Goal: Transaction & Acquisition: Purchase product/service

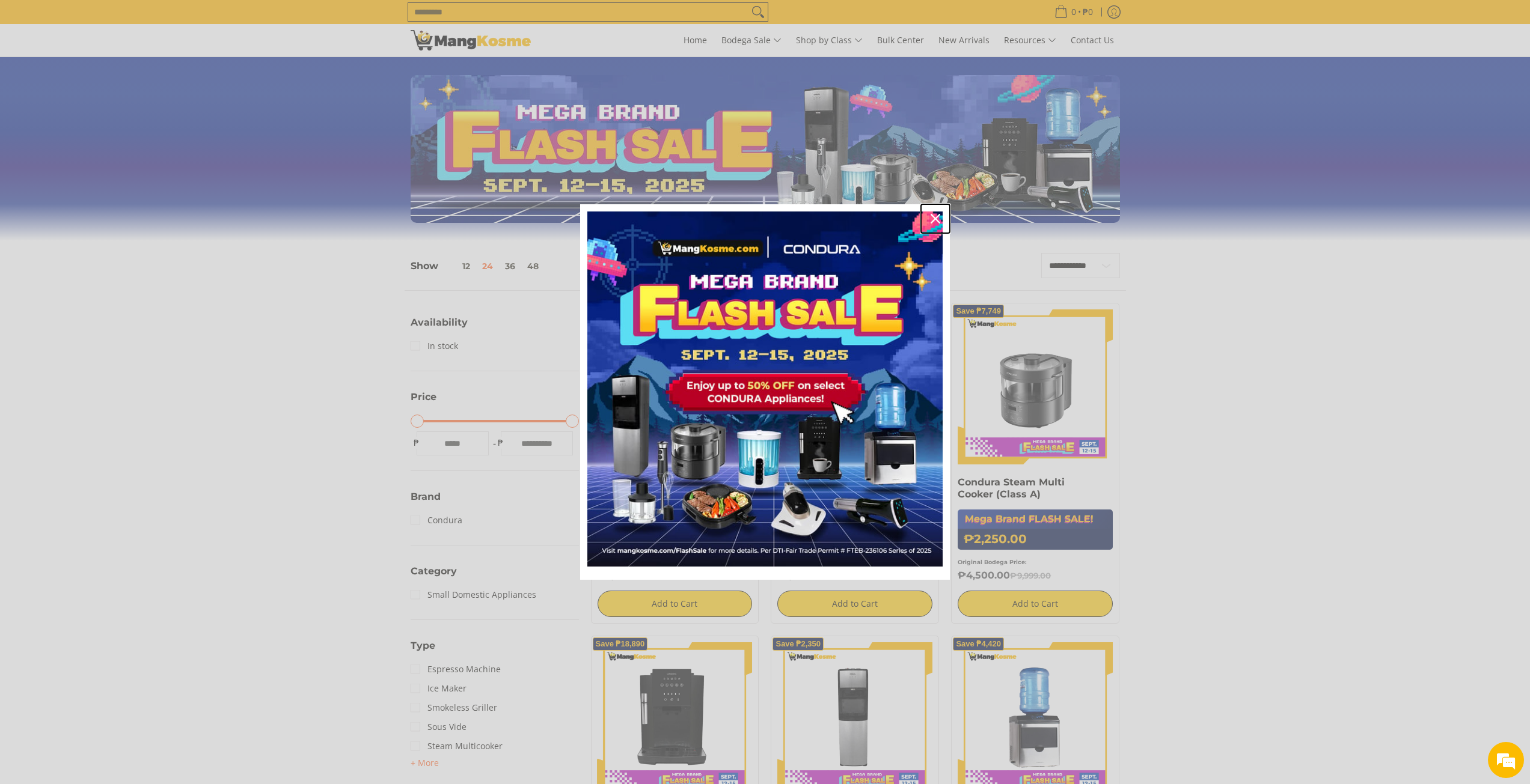
click at [937, 220] on icon "close icon" at bounding box center [935, 219] width 9 height 9
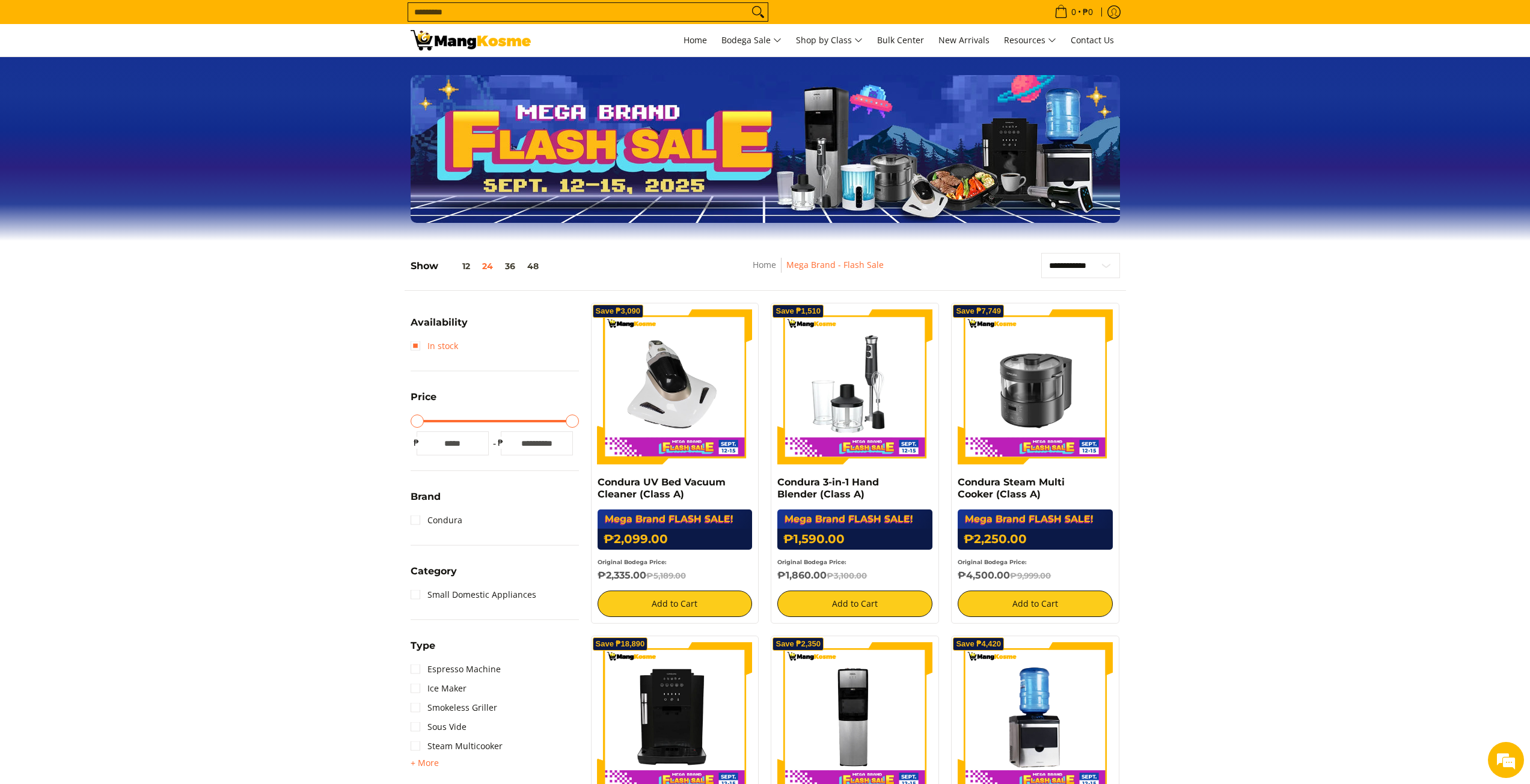
click at [418, 351] on link "In stock" at bounding box center [435, 346] width 48 height 19
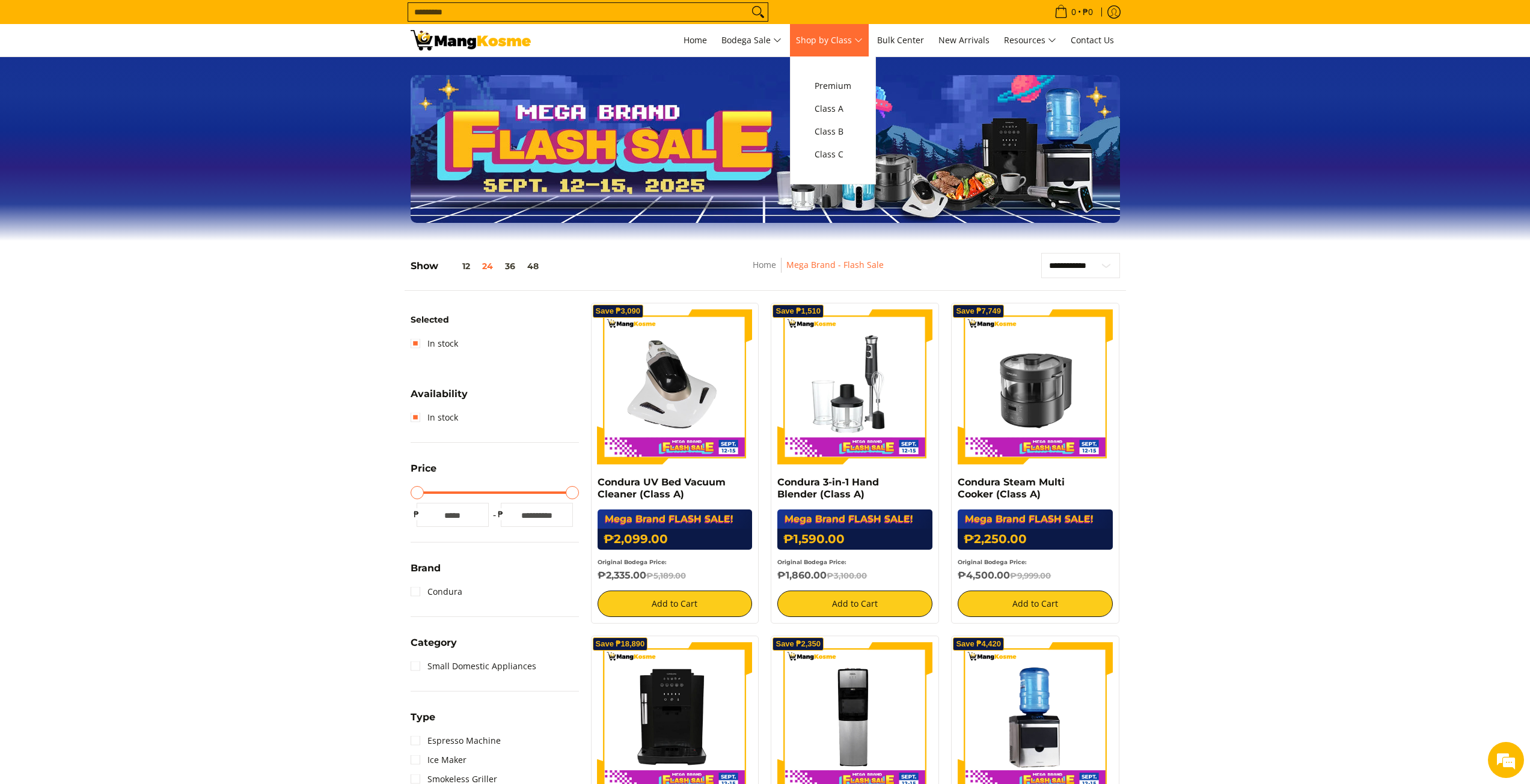
click at [853, 42] on span "Shop by Class" at bounding box center [829, 40] width 67 height 15
click at [847, 95] on link "Premium" at bounding box center [832, 85] width 49 height 23
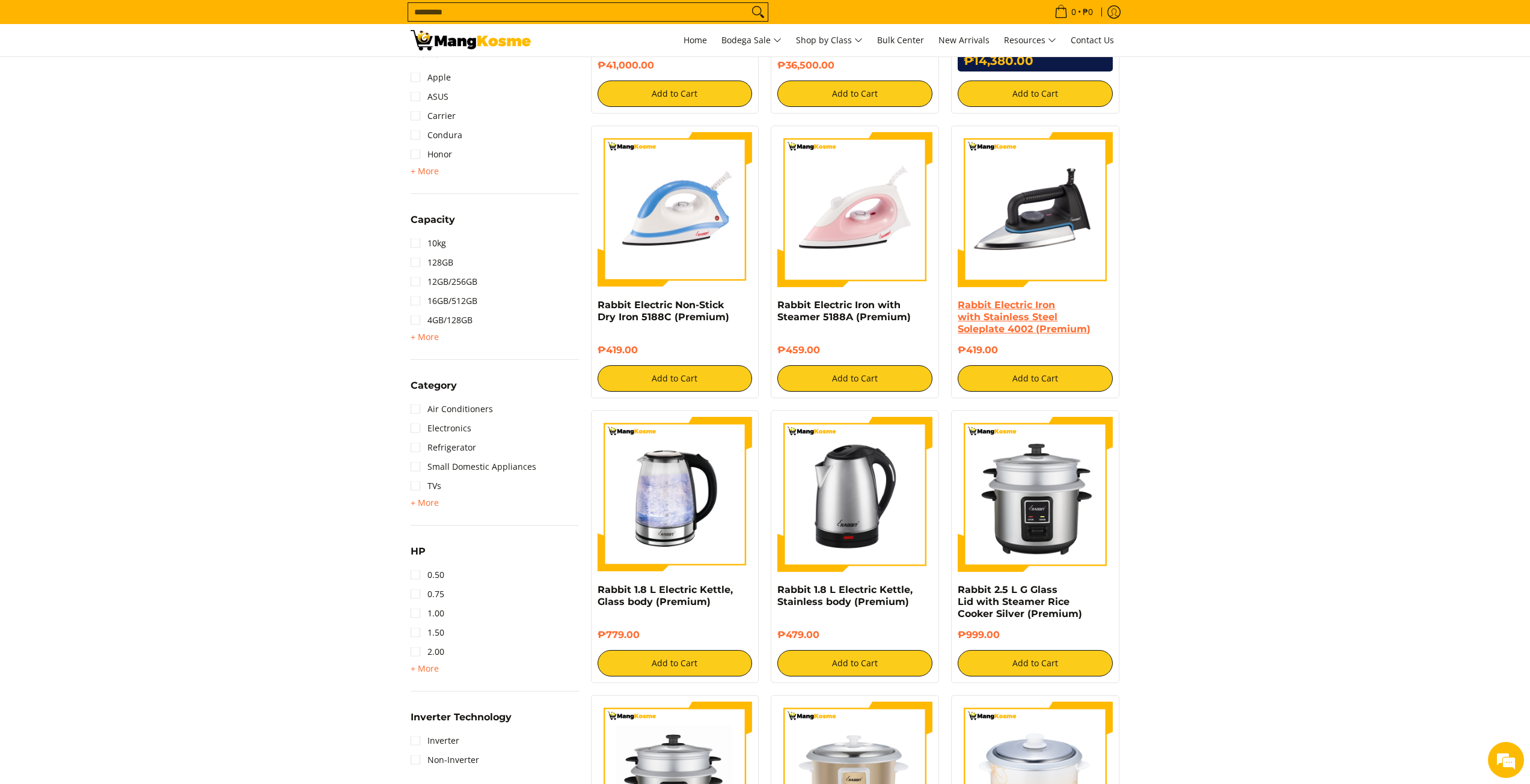
scroll to position [440, 0]
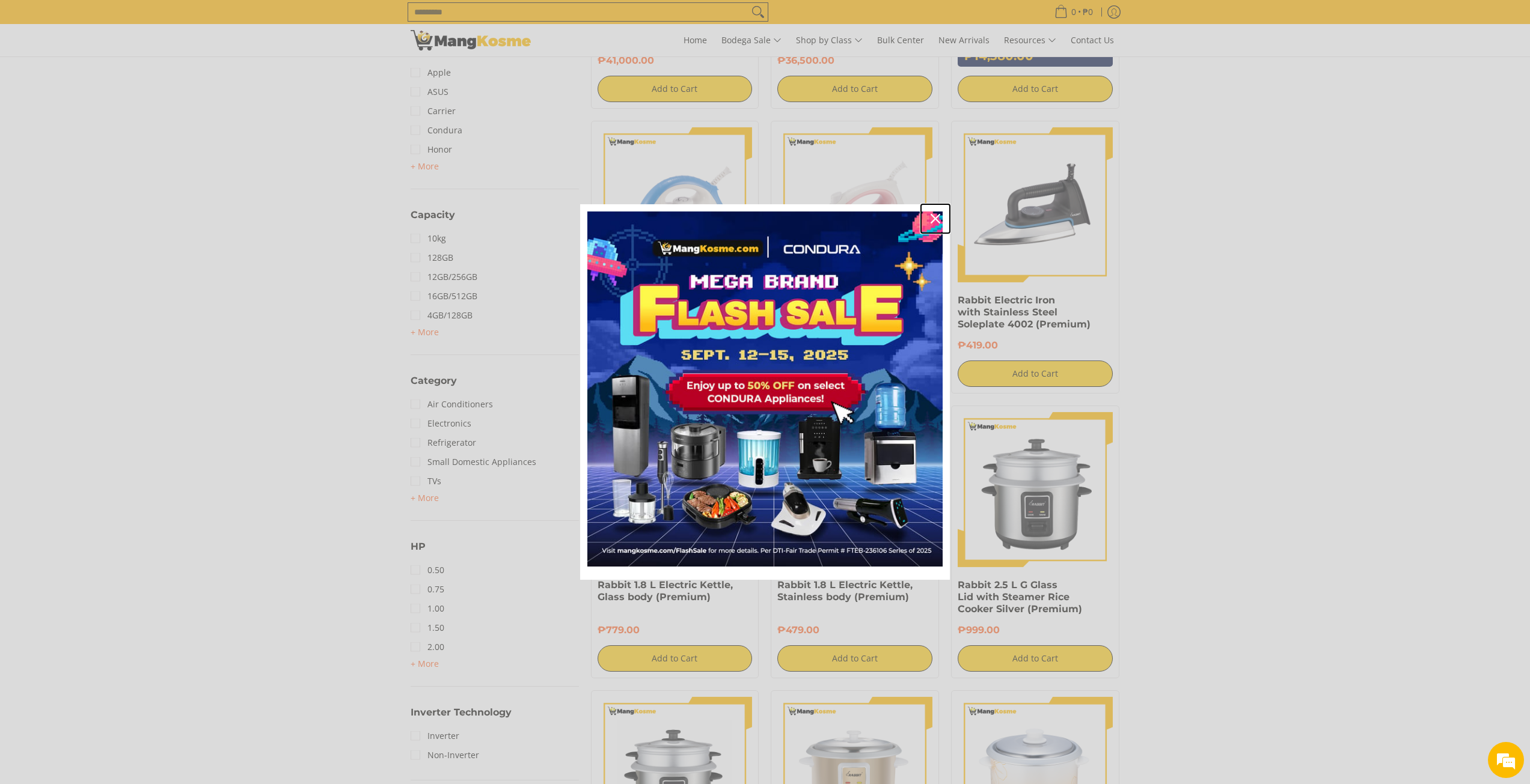
click at [931, 222] on icon "close icon" at bounding box center [935, 219] width 9 height 9
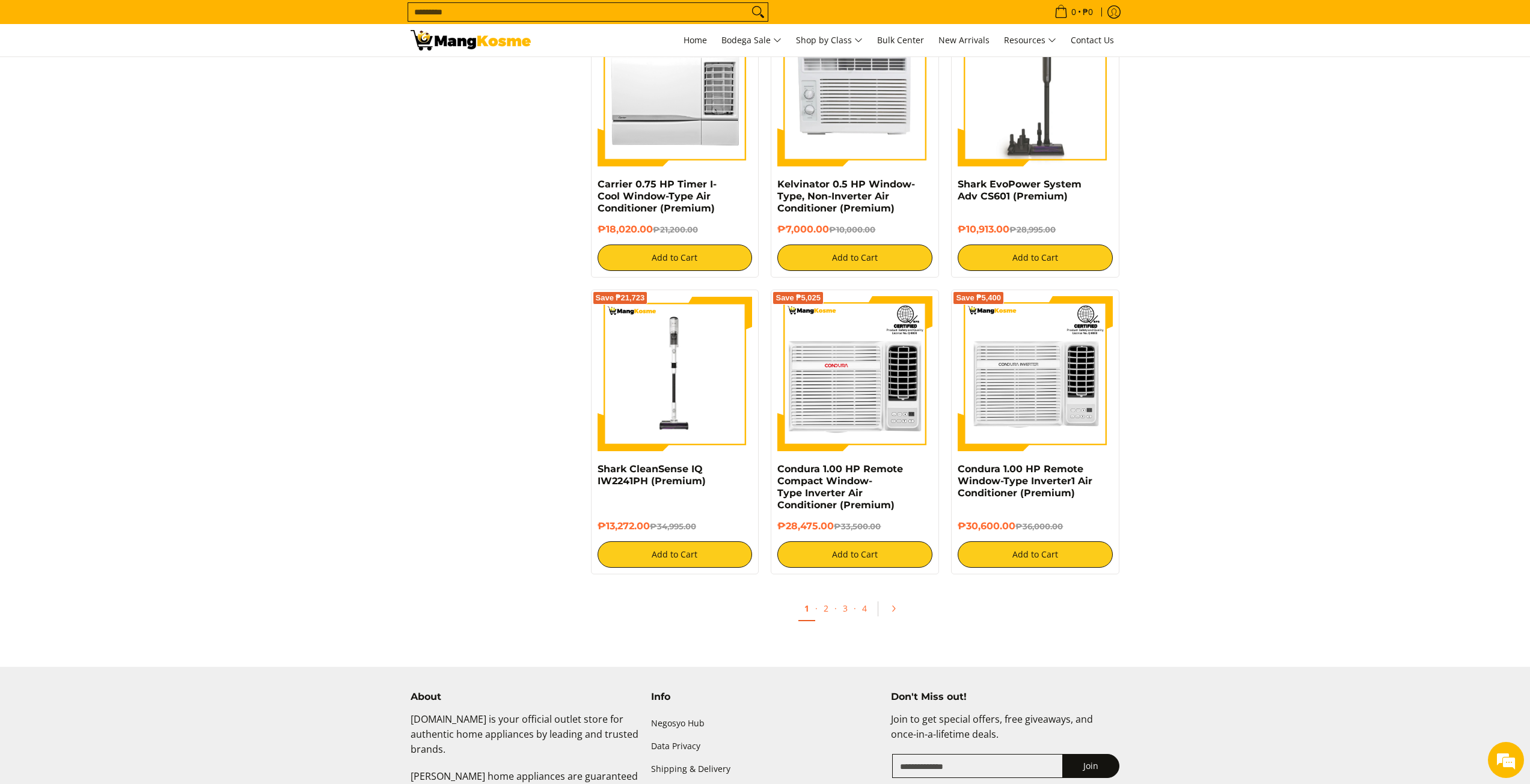
scroll to position [1983, 0]
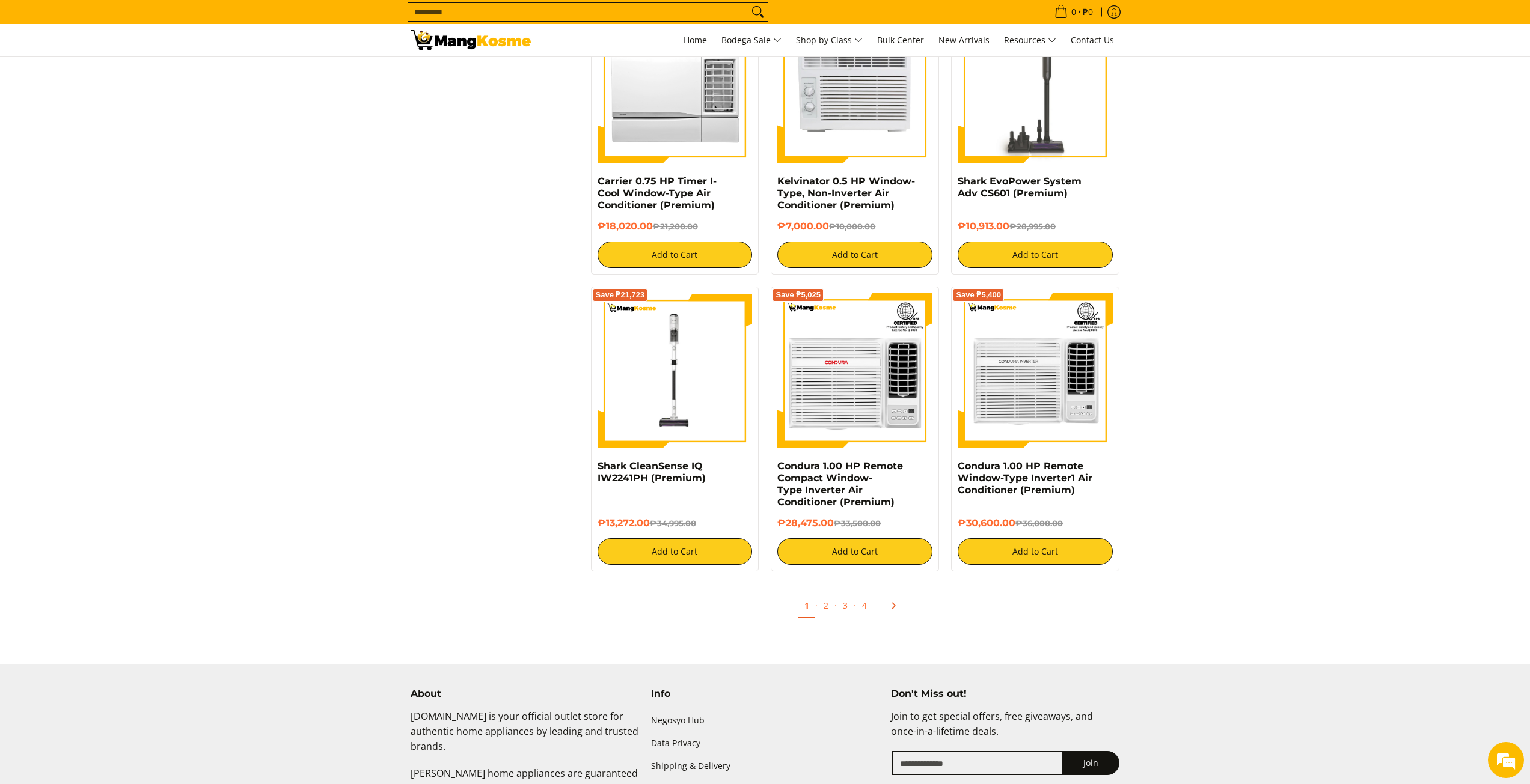
click at [896, 603] on icon "Pagination" at bounding box center [893, 605] width 8 height 8
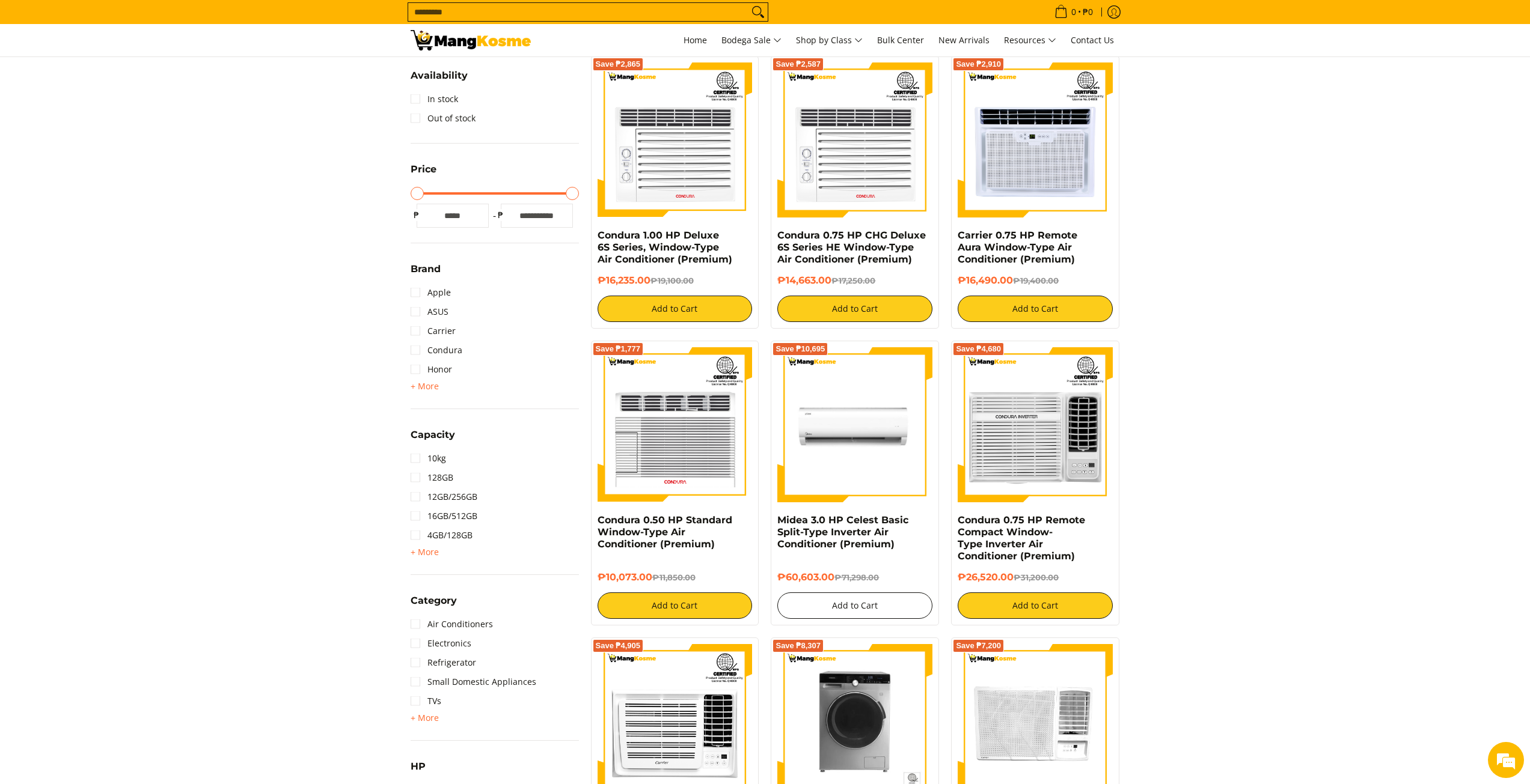
scroll to position [440, 0]
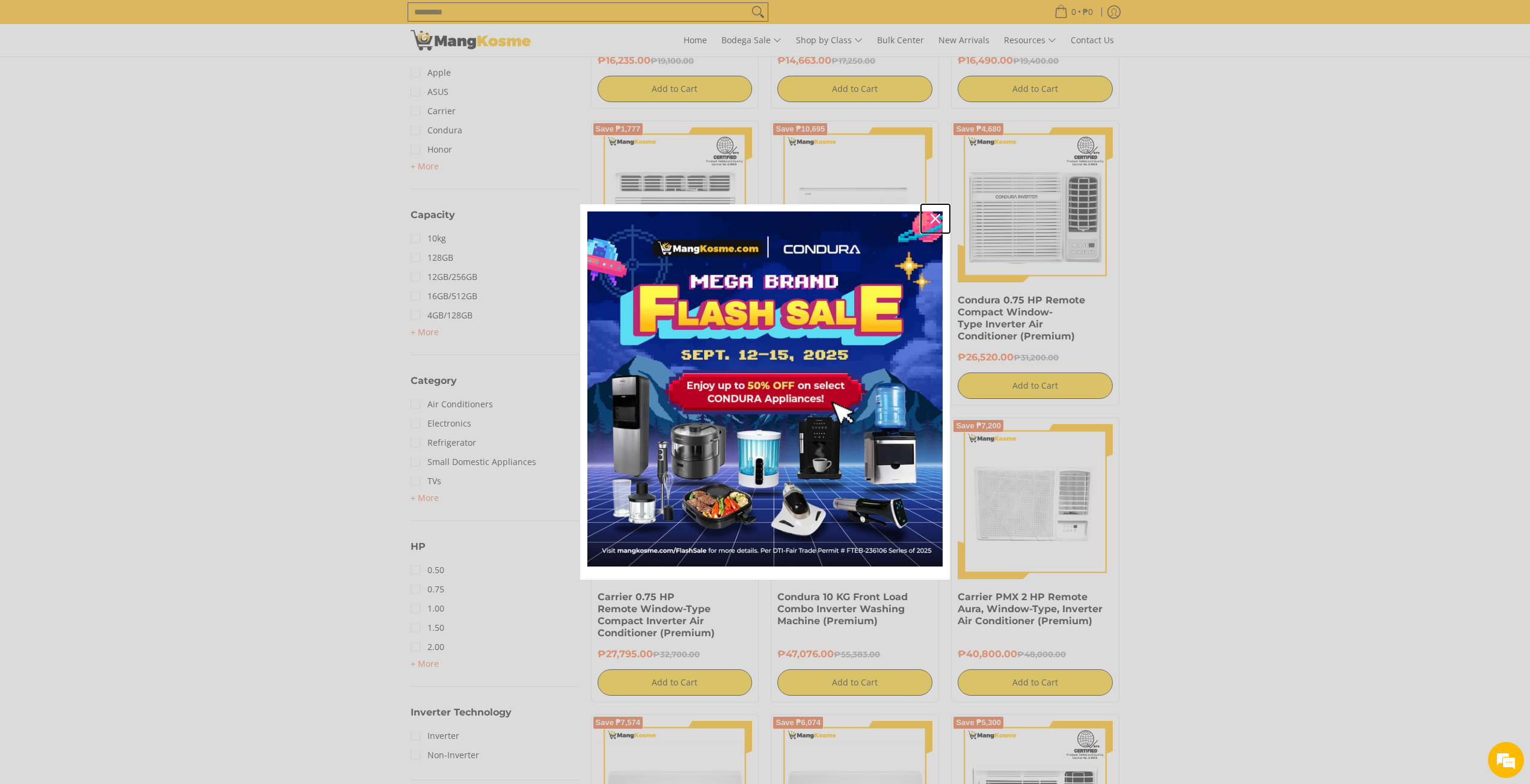
click at [931, 214] on icon "close icon" at bounding box center [935, 219] width 9 height 9
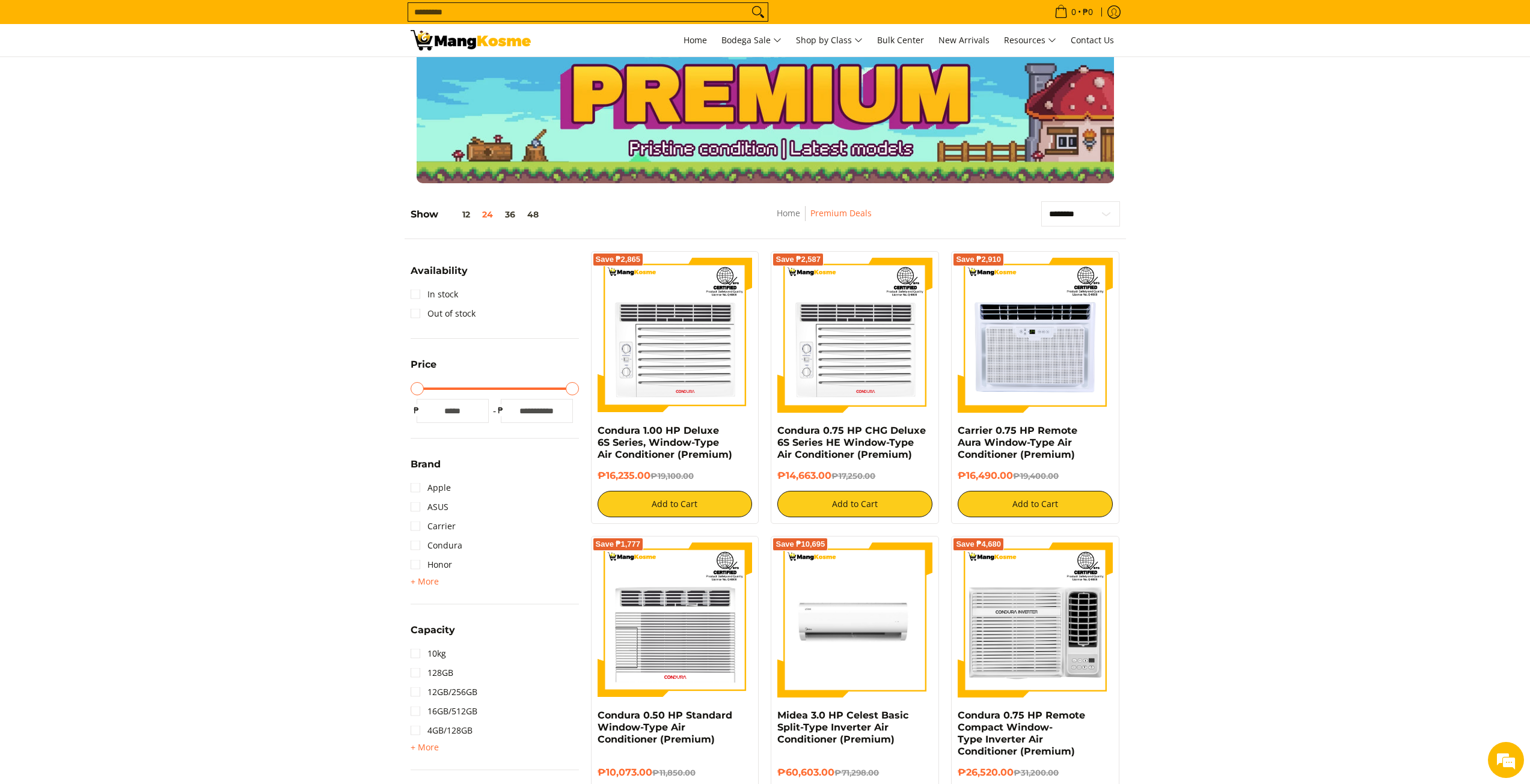
scroll to position [0, 0]
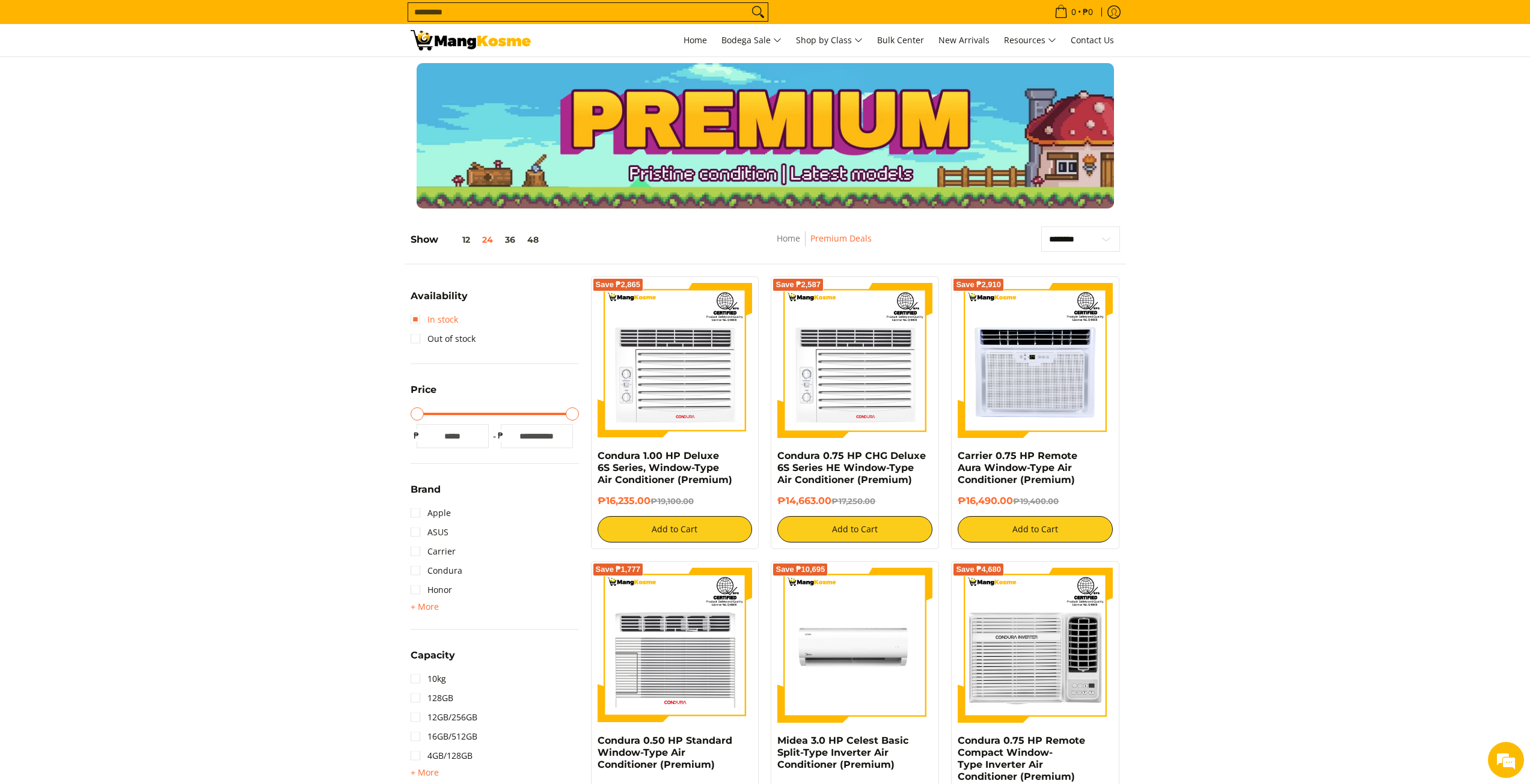
click at [411, 316] on link "In stock" at bounding box center [435, 319] width 48 height 19
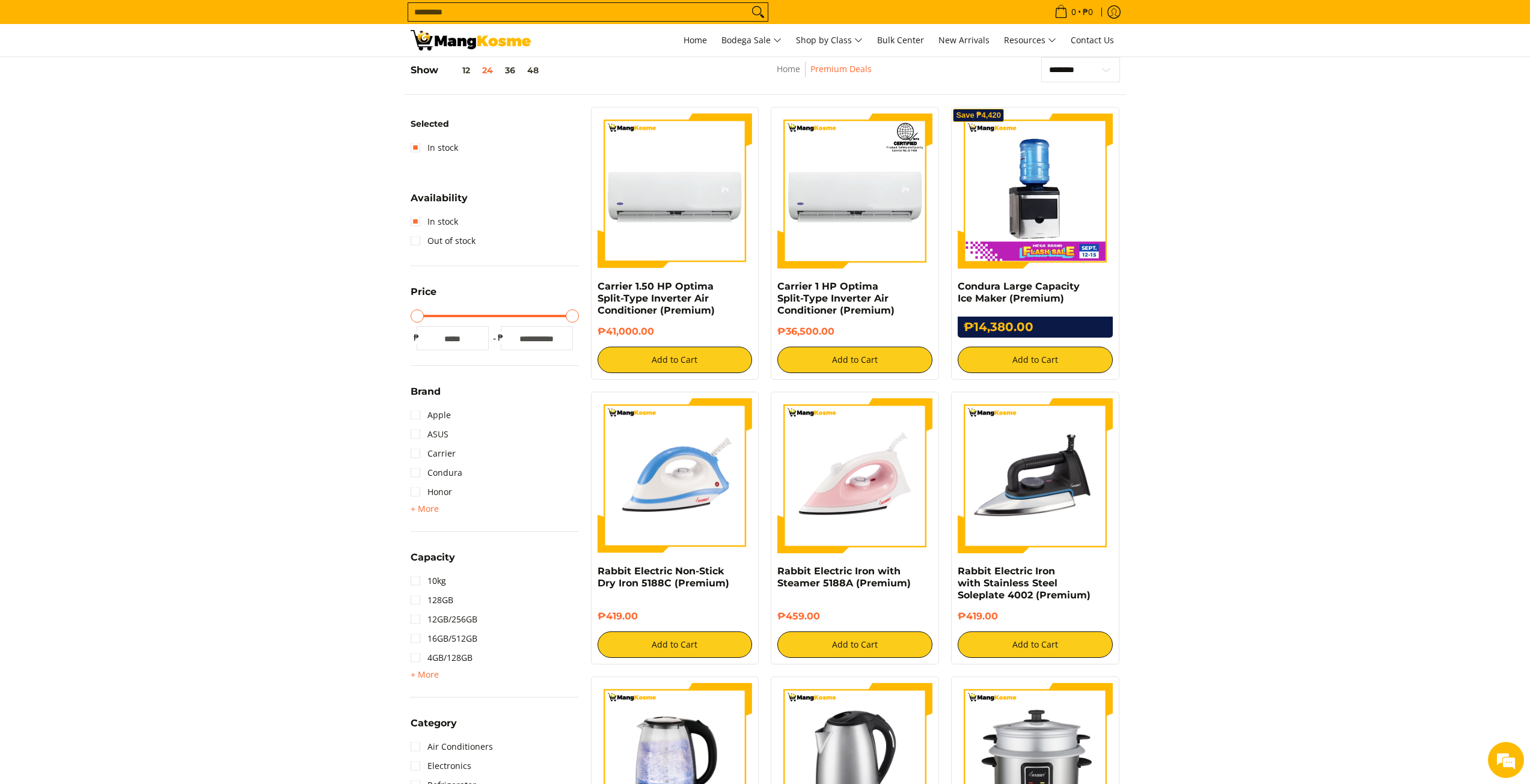
scroll to position [390, 0]
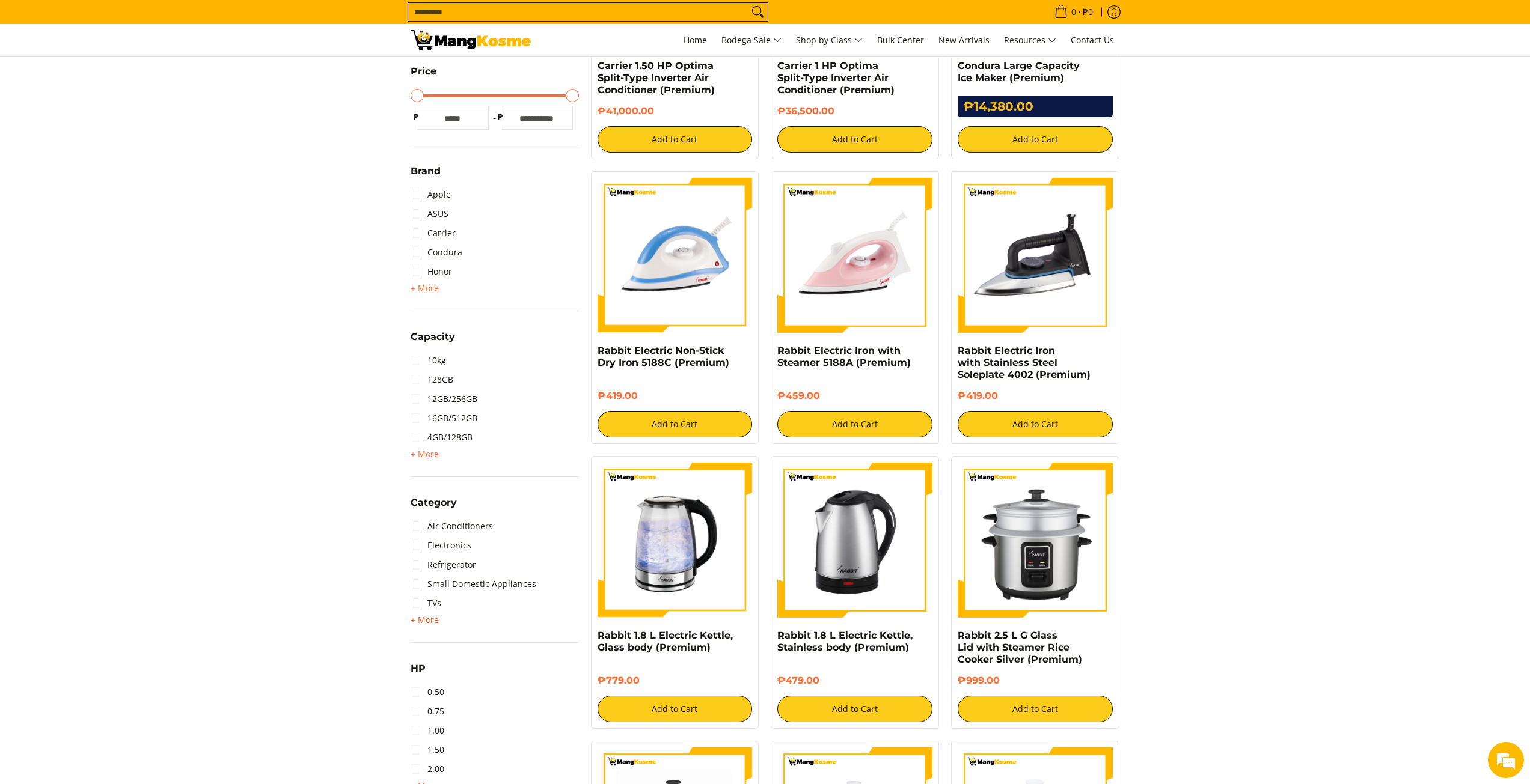
click at [426, 616] on span "+ More" at bounding box center [425, 620] width 29 height 9
click at [417, 565] on link "Refrigerator" at bounding box center [443, 564] width 65 height 19
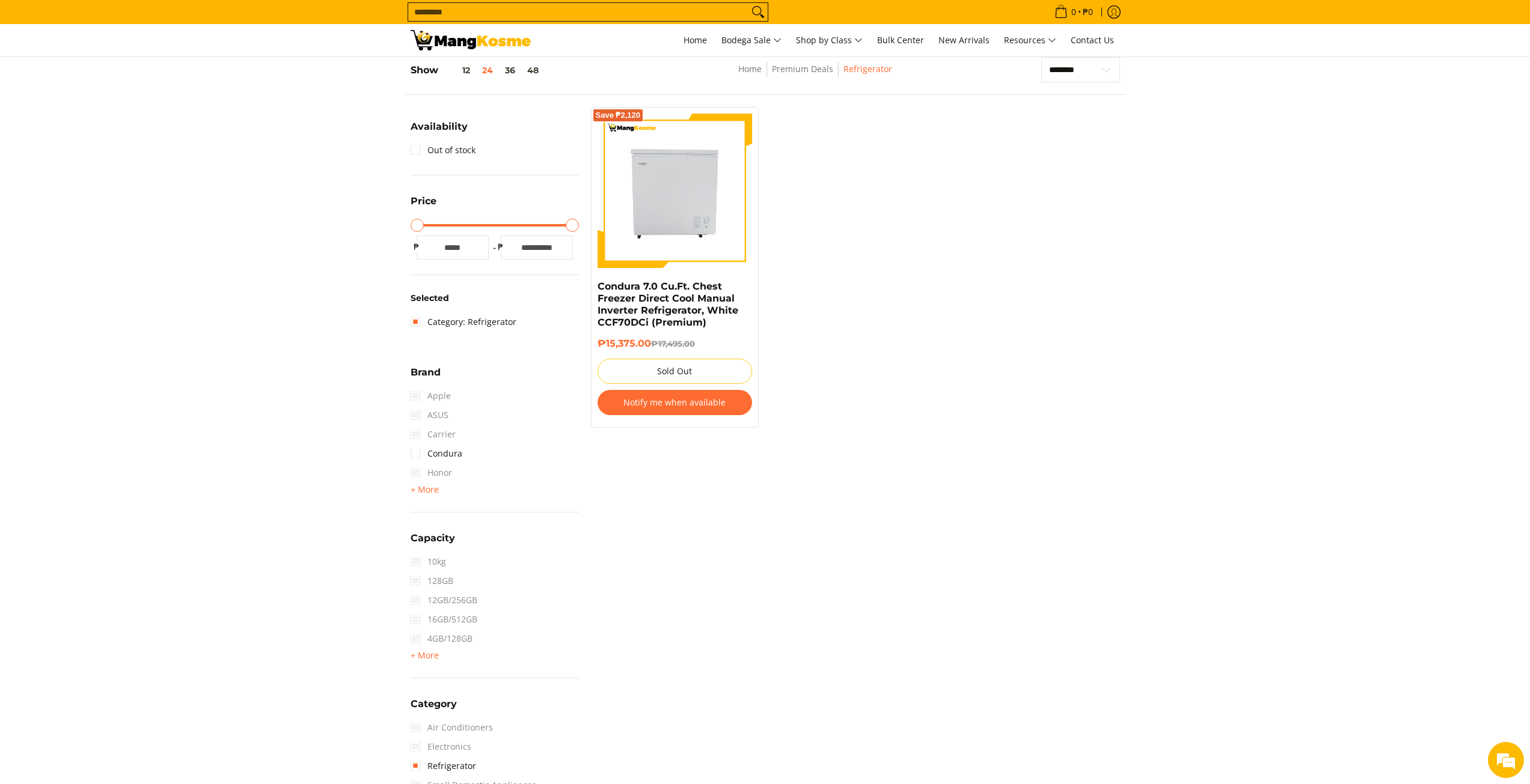
scroll to position [390, 0]
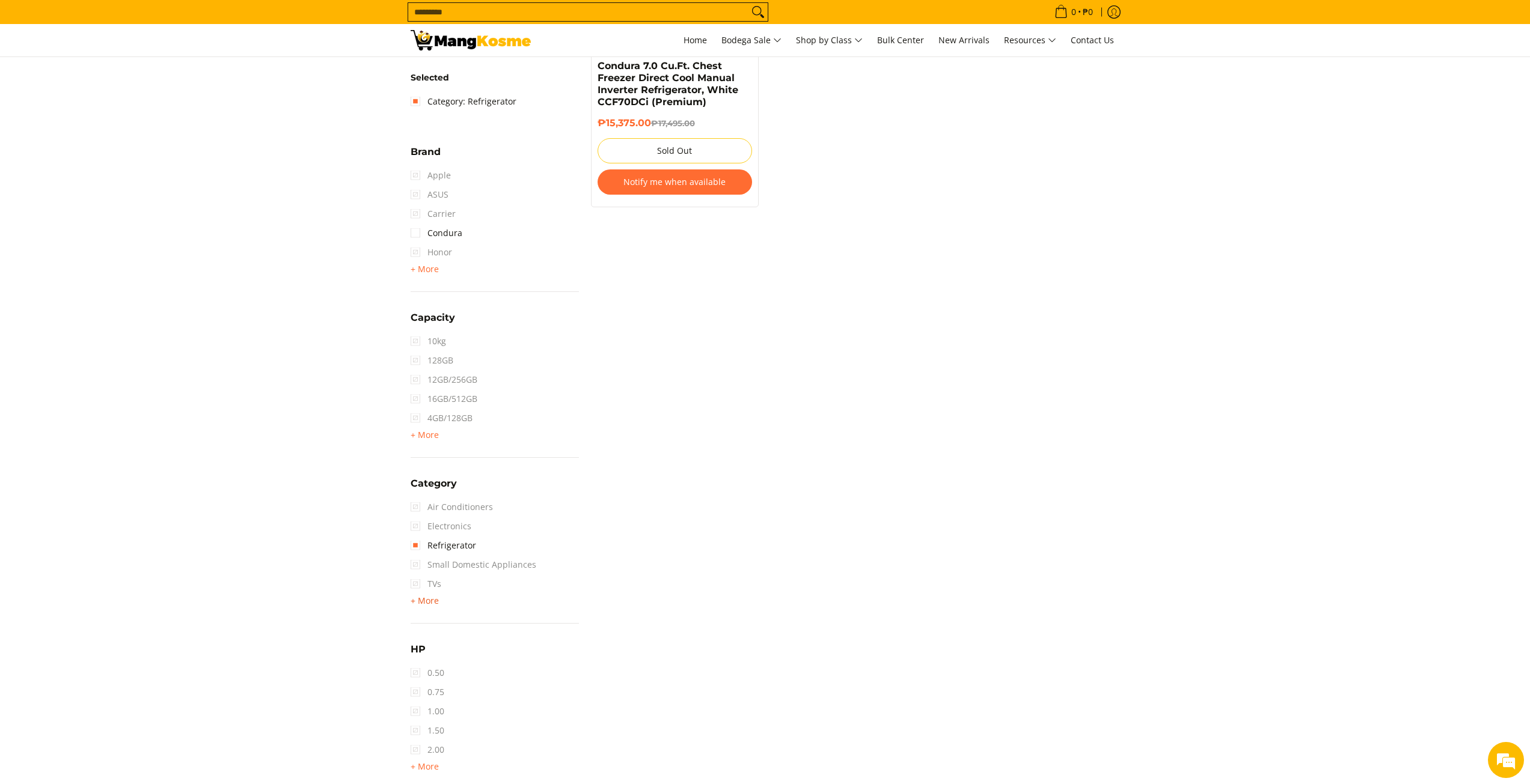
click at [416, 600] on span "+ More" at bounding box center [425, 601] width 29 height 9
click at [415, 603] on span "Washing Machine" at bounding box center [455, 603] width 89 height 19
